Goal: Information Seeking & Learning: Learn about a topic

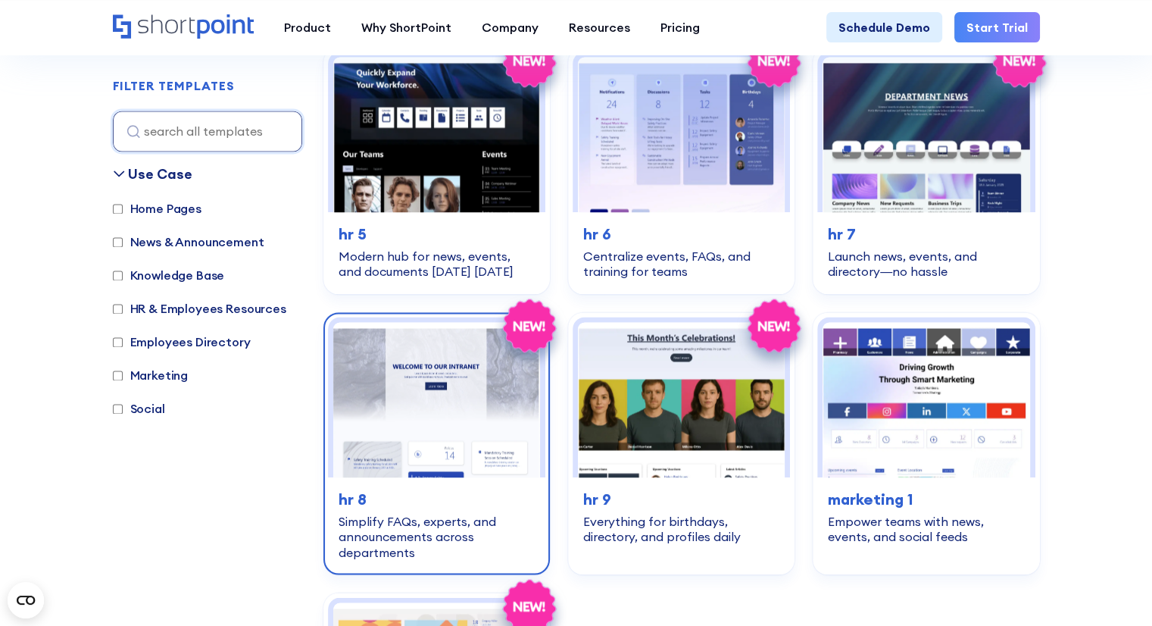
scroll to position [2290, 0]
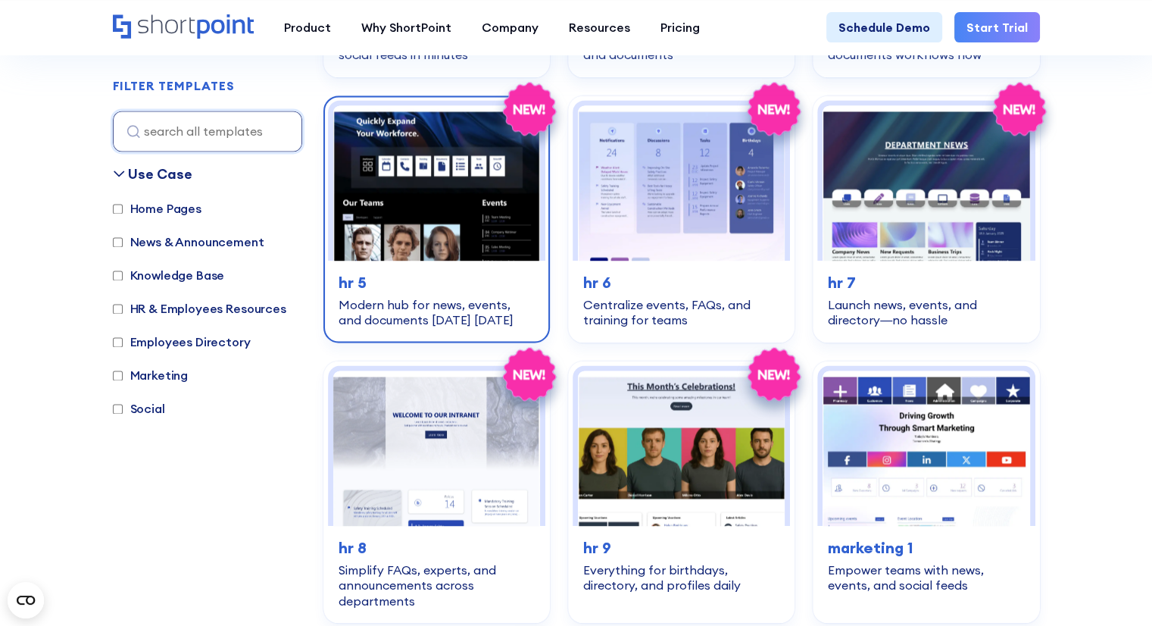
click at [445, 211] on img at bounding box center [436, 182] width 207 height 155
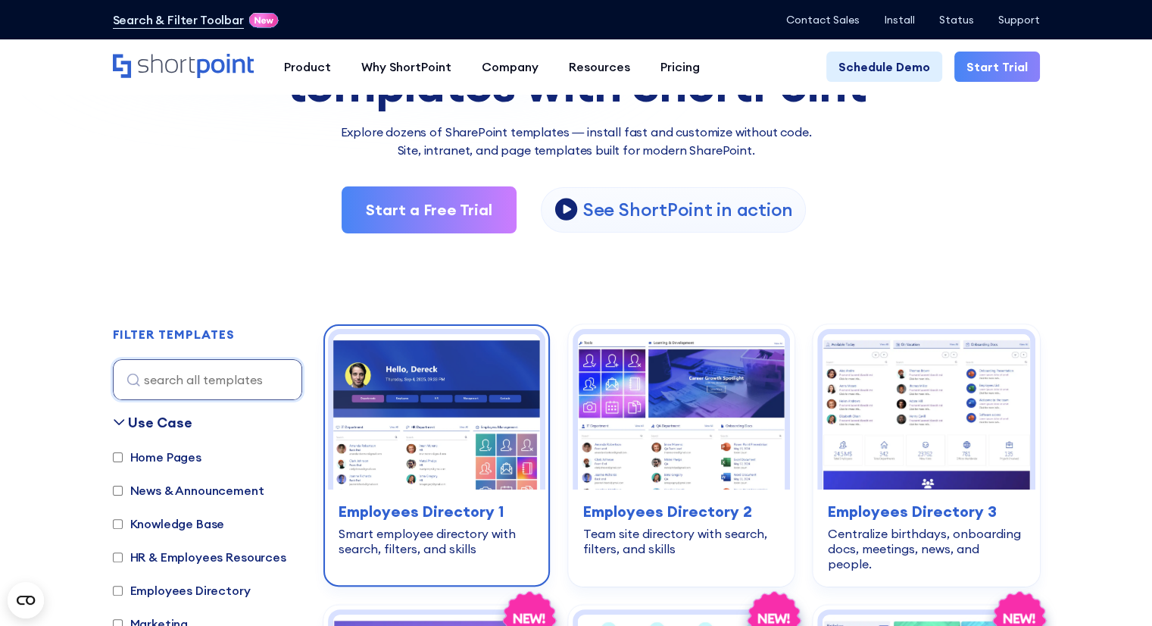
scroll to position [455, 0]
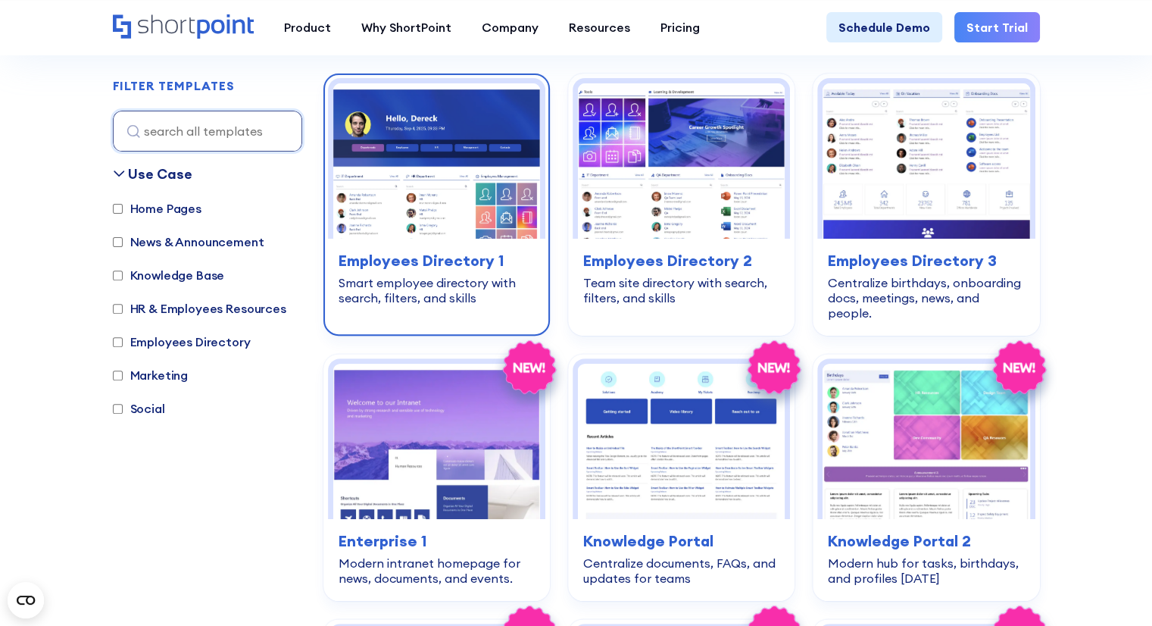
click at [414, 221] on img at bounding box center [436, 160] width 207 height 155
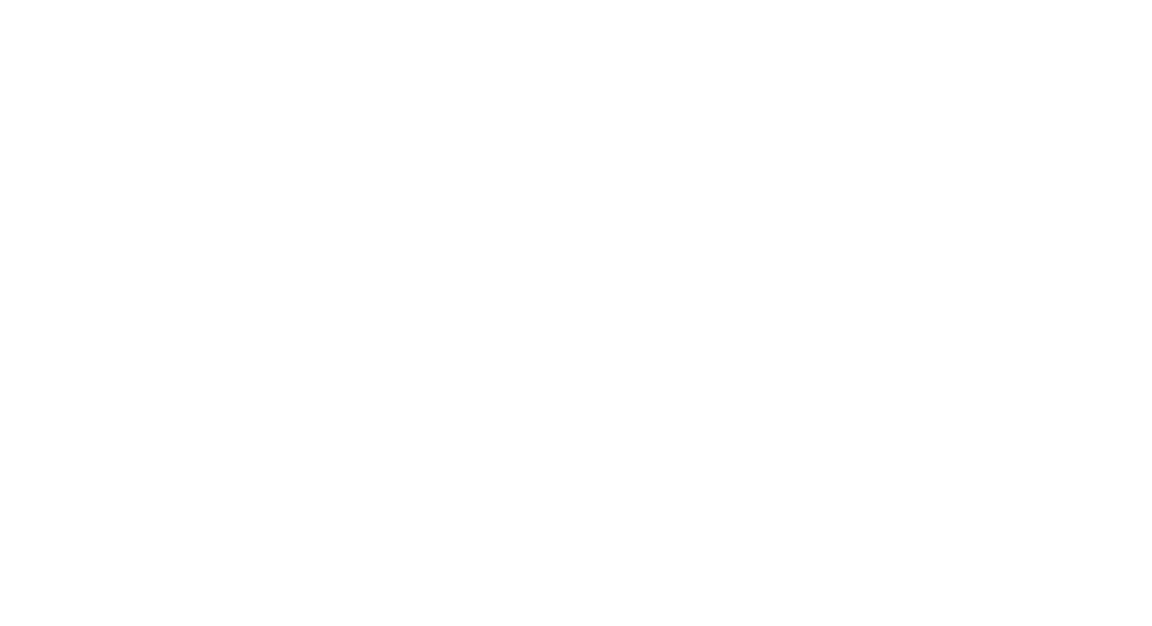
scroll to position [455, 0]
